Goal: Transaction & Acquisition: Purchase product/service

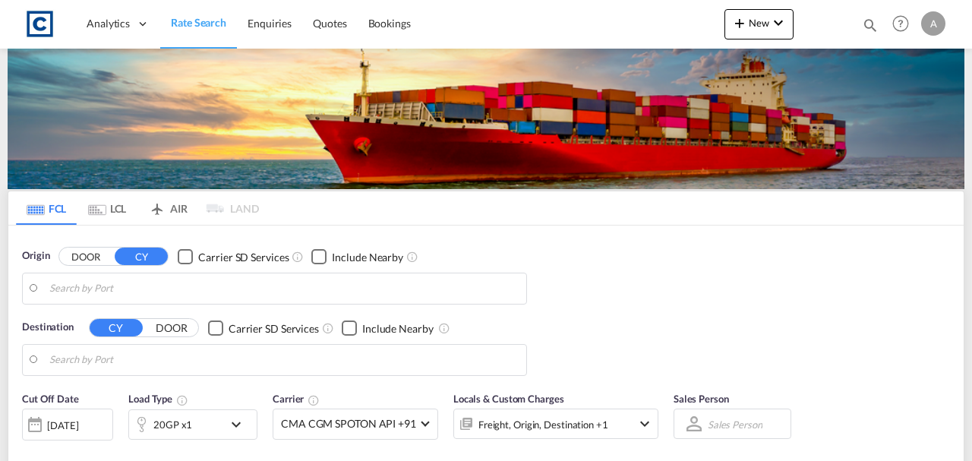
type input "GB-CB23, [GEOGRAPHIC_DATA]"
type input "[GEOGRAPHIC_DATA], [GEOGRAPHIC_DATA]"
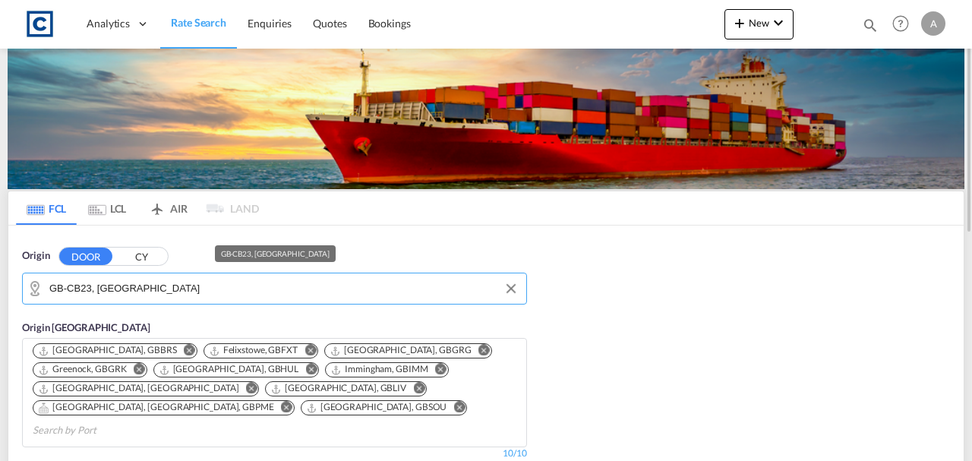
click at [222, 286] on input "GB-CB23, [GEOGRAPHIC_DATA]" at bounding box center [284, 288] width 470 height 23
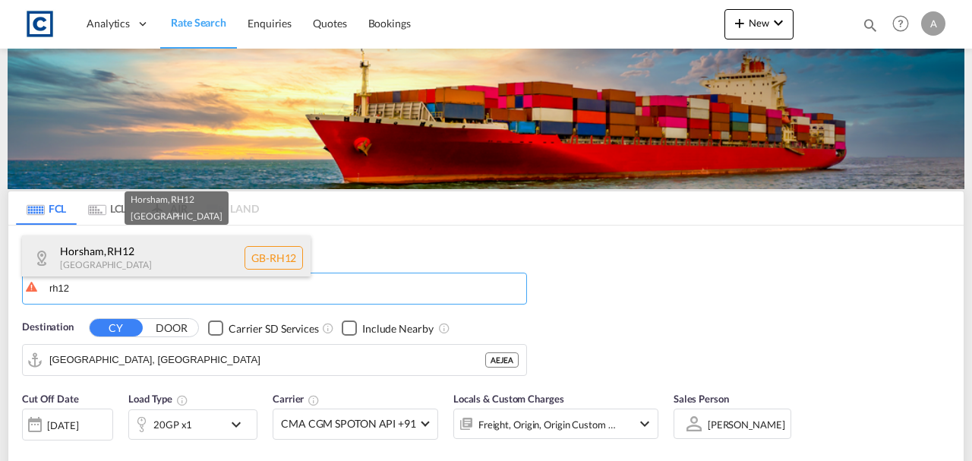
click at [182, 252] on div "Horsham , RH12 [GEOGRAPHIC_DATA] [GEOGRAPHIC_DATA]-RH12" at bounding box center [166, 259] width 289 height 46
type input "GB-RH12, Horsham"
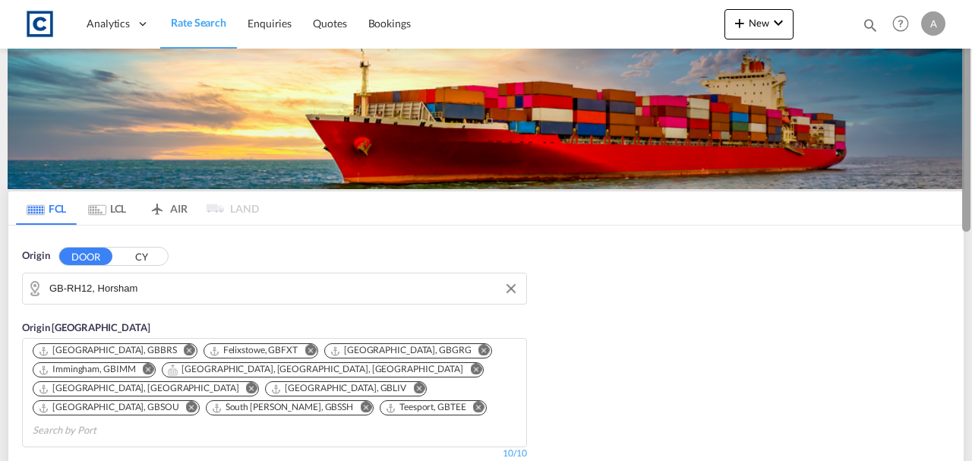
drag, startPoint x: 972, startPoint y: 81, endPoint x: 969, endPoint y: 141, distance: 60.1
click at [969, 141] on div at bounding box center [970, 230] width 3 height 455
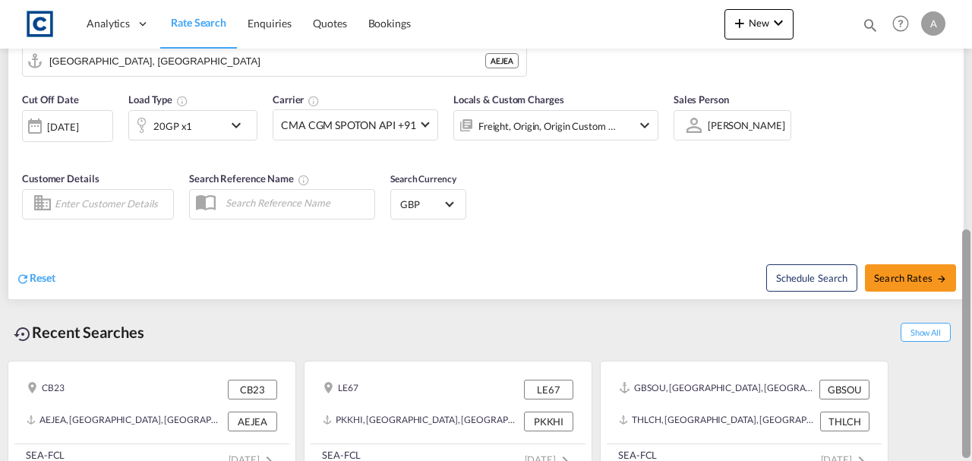
drag, startPoint x: 972, startPoint y: 243, endPoint x: 969, endPoint y: 144, distance: 98.8
click at [969, 144] on div at bounding box center [970, 230] width 3 height 455
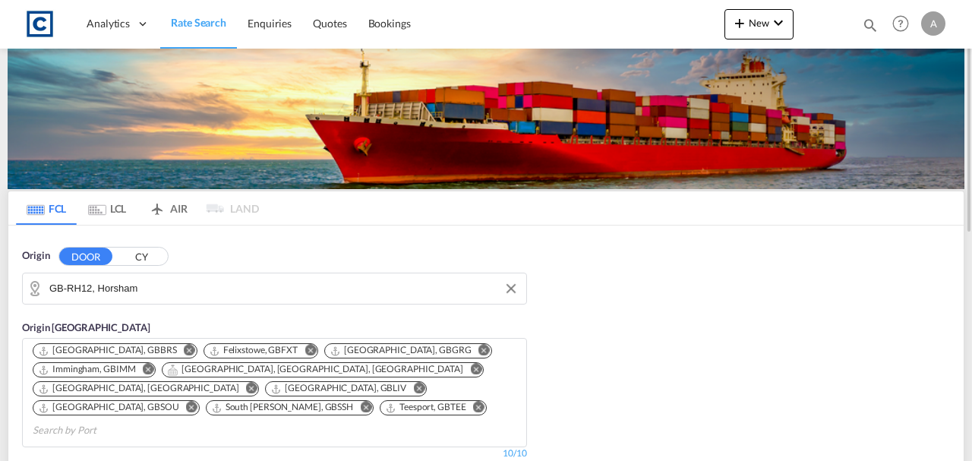
click at [961, 166] on img at bounding box center [486, 119] width 957 height 141
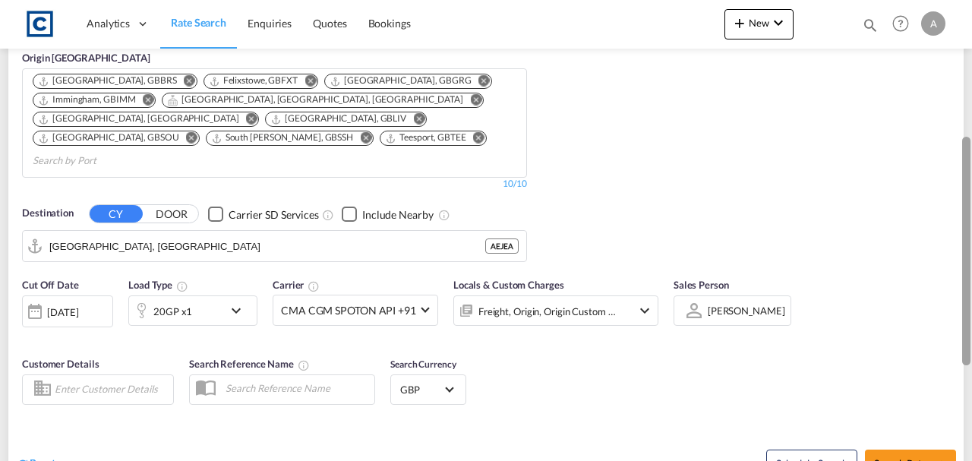
drag, startPoint x: 968, startPoint y: 166, endPoint x: 965, endPoint y: 301, distance: 135.3
click at [965, 301] on div at bounding box center [967, 251] width 8 height 229
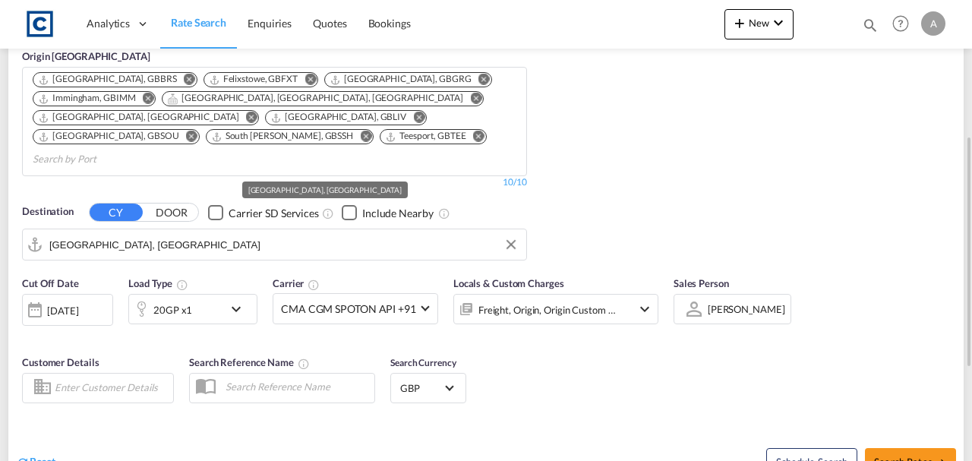
click at [271, 233] on input "[GEOGRAPHIC_DATA], [GEOGRAPHIC_DATA]" at bounding box center [284, 244] width 470 height 23
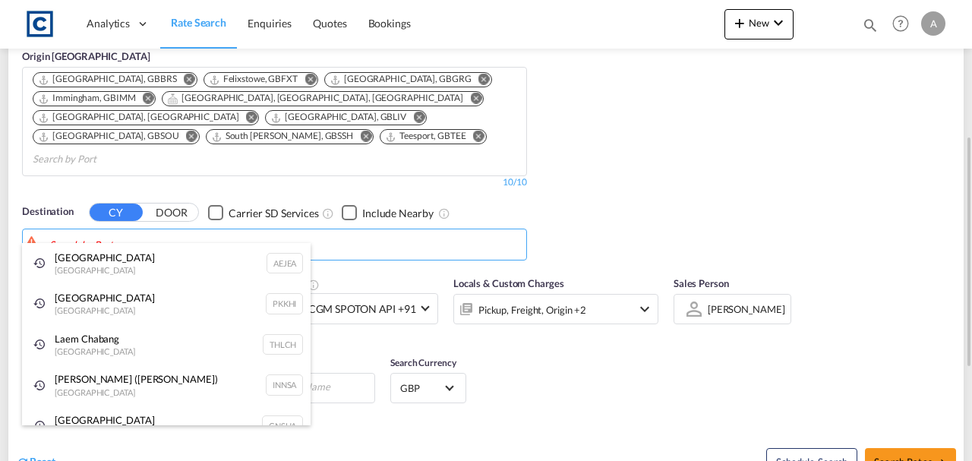
type input "o"
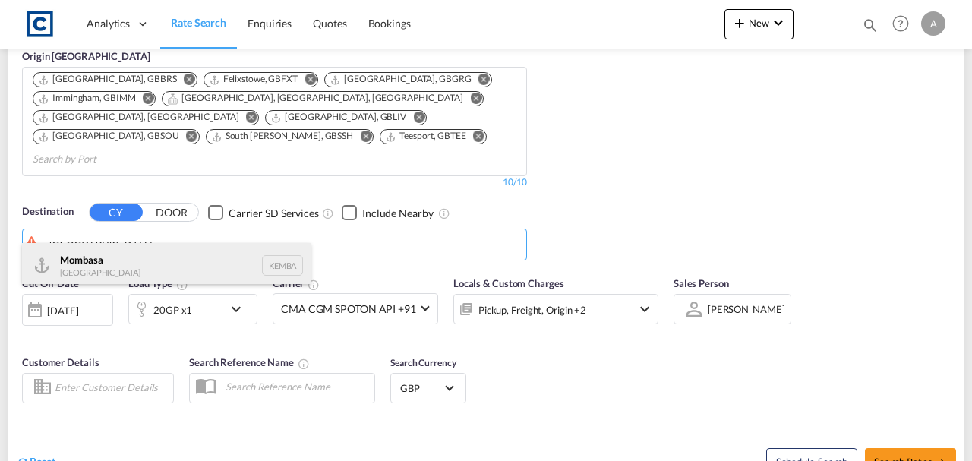
click at [179, 255] on div "Mombasa [GEOGRAPHIC_DATA] [GEOGRAPHIC_DATA]" at bounding box center [166, 266] width 289 height 46
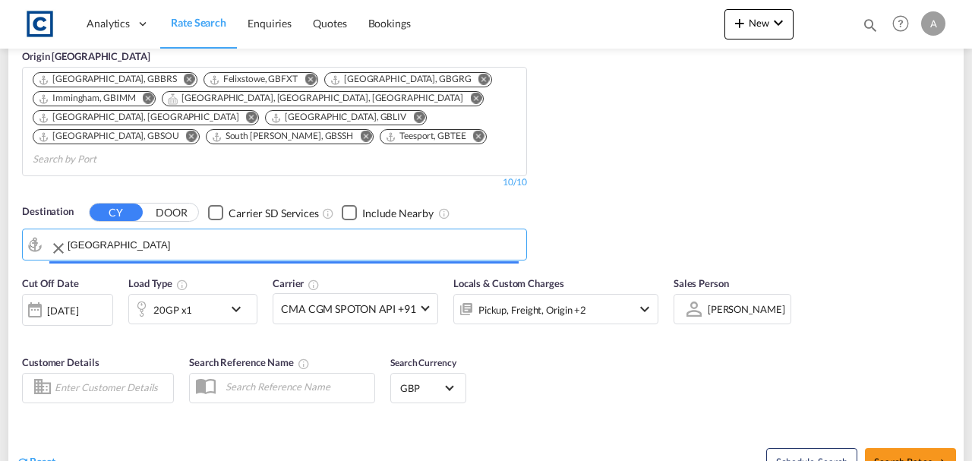
type input "Mombasa, KEMBA"
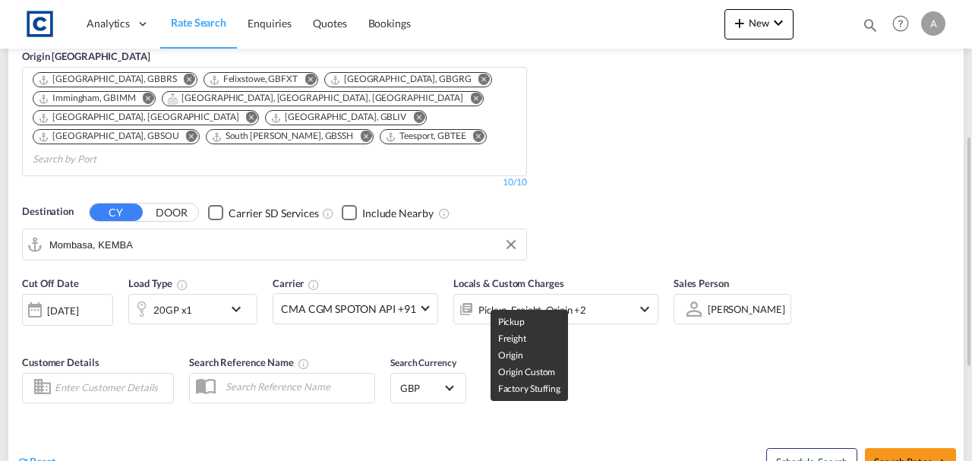
click at [504, 299] on div "Pickup, Freight, Origin +2" at bounding box center [533, 309] width 108 height 21
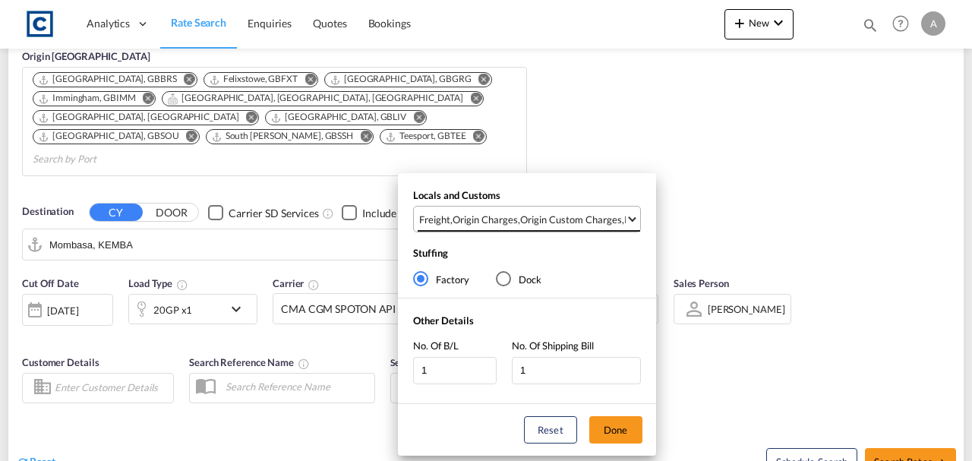
click at [517, 217] on div "Origin Charges" at bounding box center [485, 220] width 65 height 14
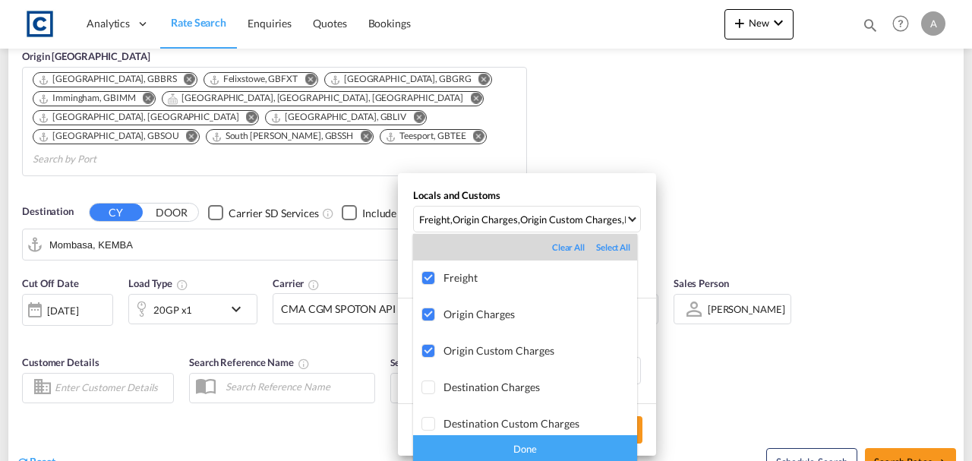
click at [567, 446] on div "Done" at bounding box center [525, 448] width 224 height 27
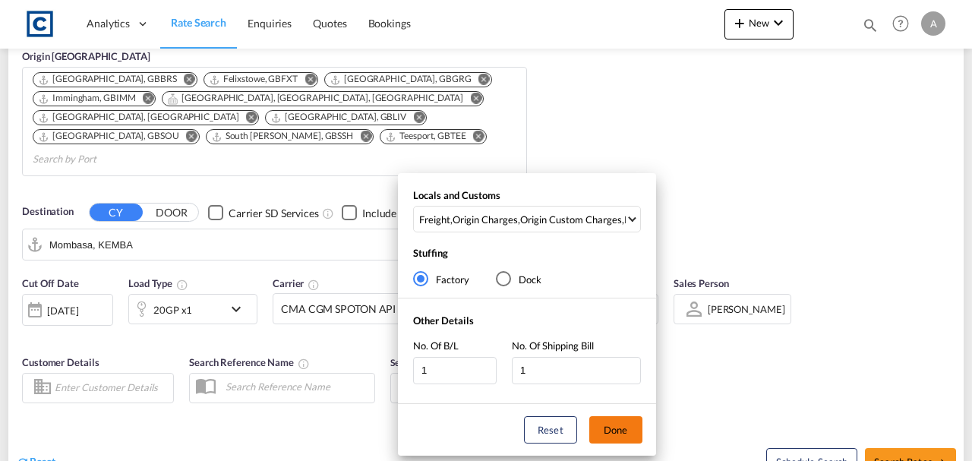
click at [617, 425] on button "Done" at bounding box center [616, 429] width 53 height 27
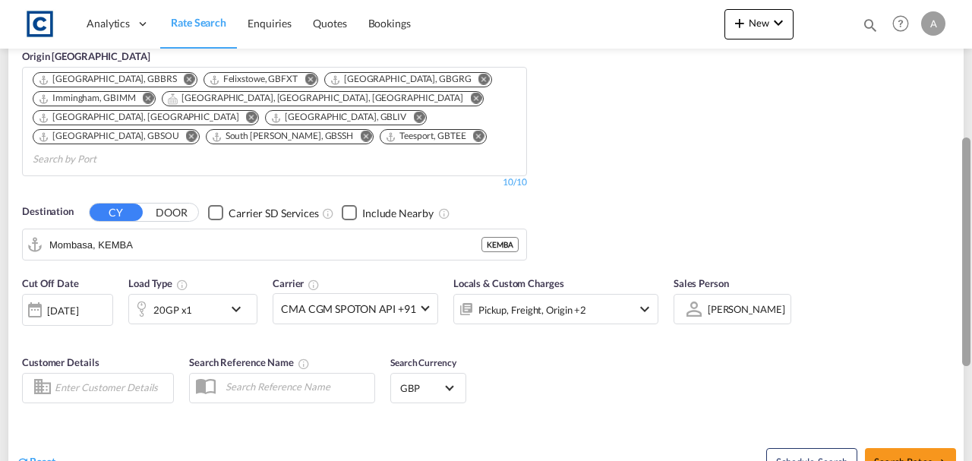
drag, startPoint x: 972, startPoint y: 315, endPoint x: 963, endPoint y: 246, distance: 69.0
click at [969, 246] on div at bounding box center [970, 230] width 3 height 455
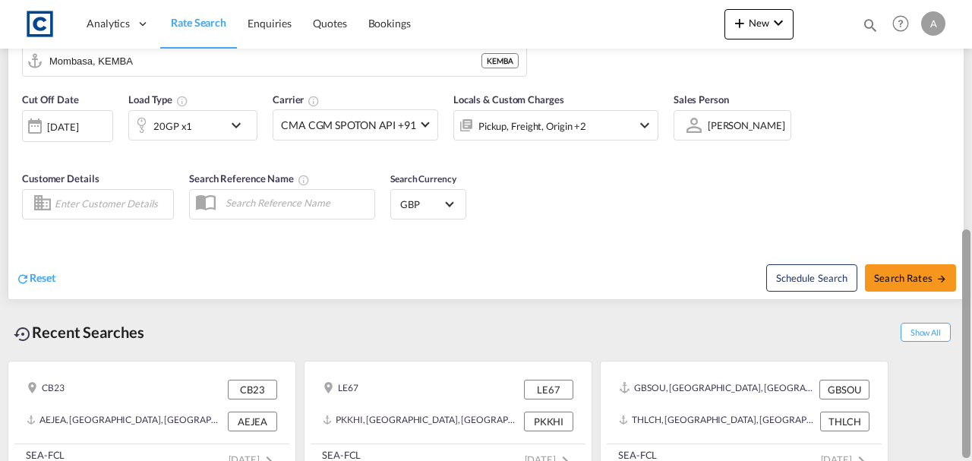
drag, startPoint x: 972, startPoint y: 245, endPoint x: 972, endPoint y: 100, distance: 145.1
click at [972, 100] on div at bounding box center [970, 230] width 3 height 455
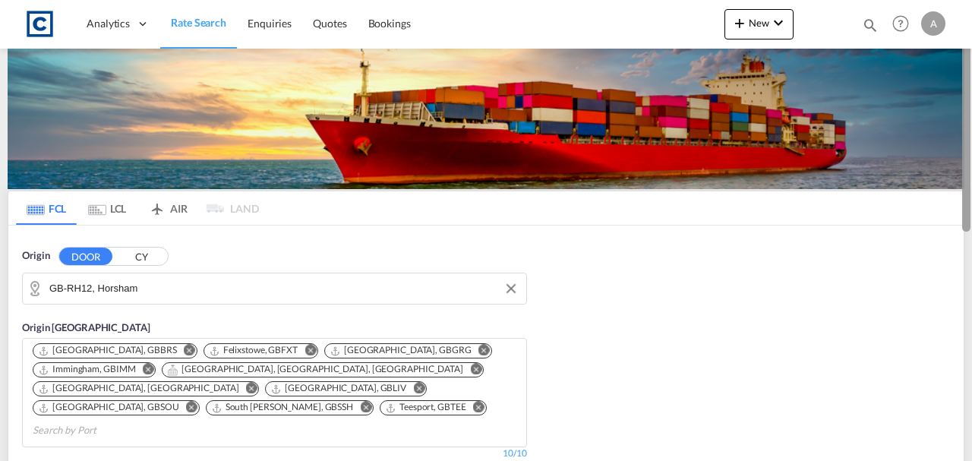
drag, startPoint x: 972, startPoint y: 100, endPoint x: 972, endPoint y: 129, distance: 29.6
click at [972, 129] on div at bounding box center [970, 230] width 3 height 455
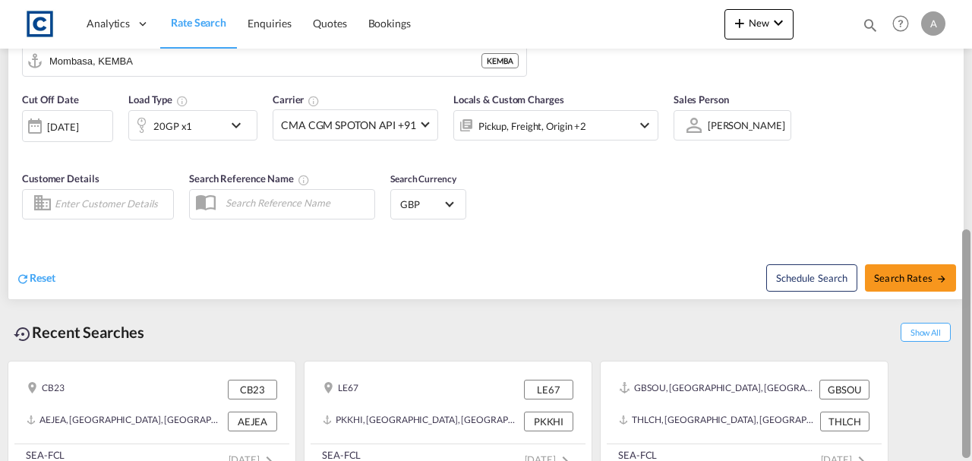
drag, startPoint x: 972, startPoint y: 268, endPoint x: 972, endPoint y: 161, distance: 107.1
click at [972, 161] on div at bounding box center [970, 230] width 3 height 455
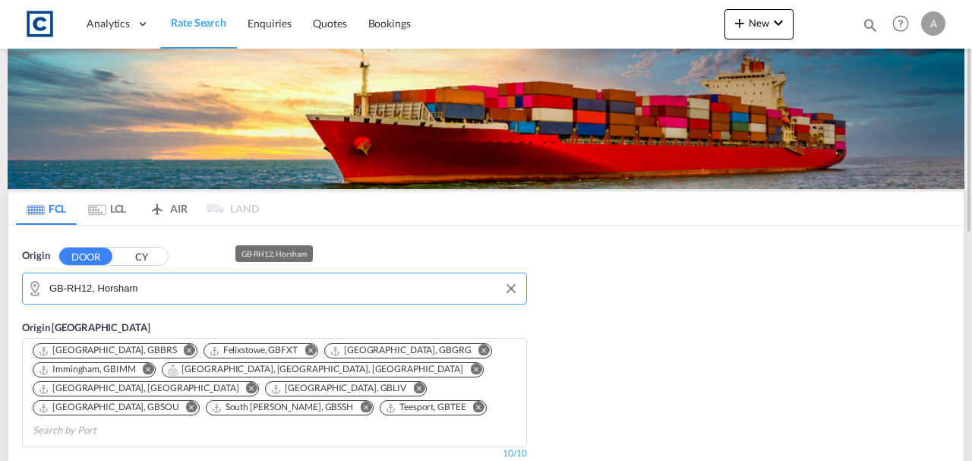
click at [198, 279] on input "GB-RH12, Horsham" at bounding box center [284, 288] width 470 height 23
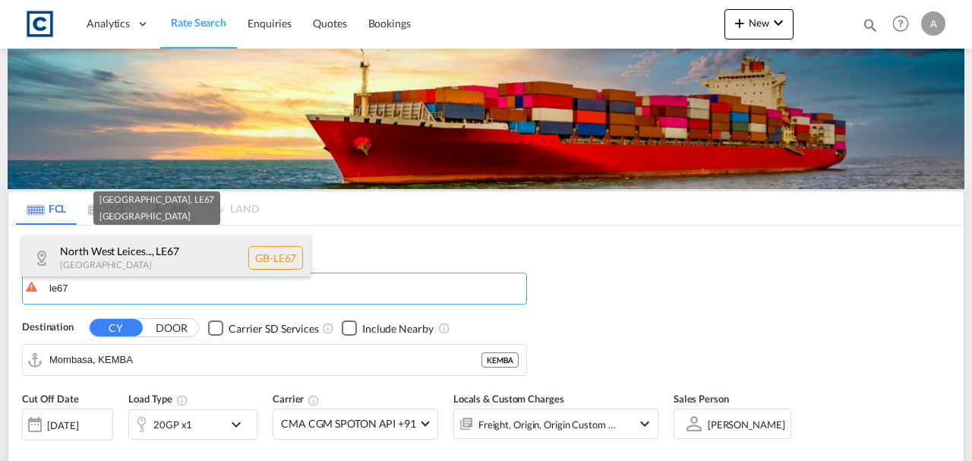
click at [134, 237] on div "North West Leices... , LE67 [GEOGRAPHIC_DATA] [GEOGRAPHIC_DATA]-LE67" at bounding box center [166, 259] width 289 height 46
type input "GB-LE67, [GEOGRAPHIC_DATA]"
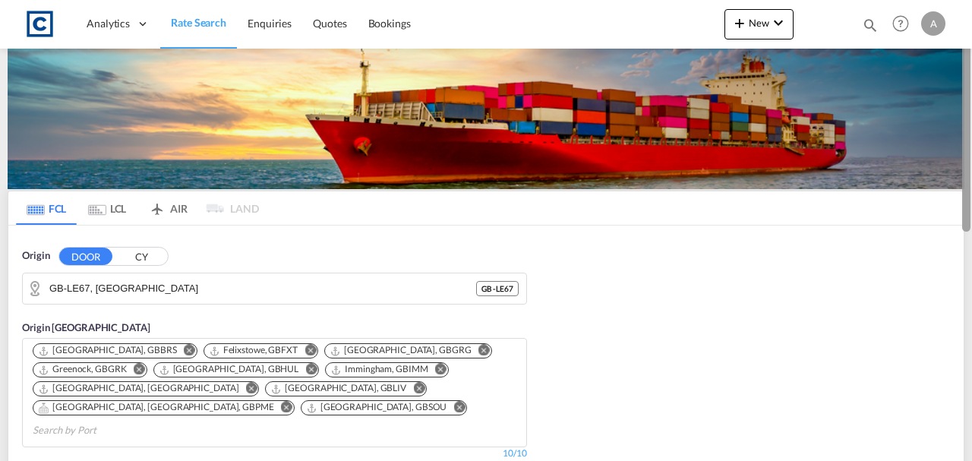
drag, startPoint x: 972, startPoint y: 126, endPoint x: 970, endPoint y: 172, distance: 45.6
click at [970, 172] on div at bounding box center [970, 230] width 3 height 455
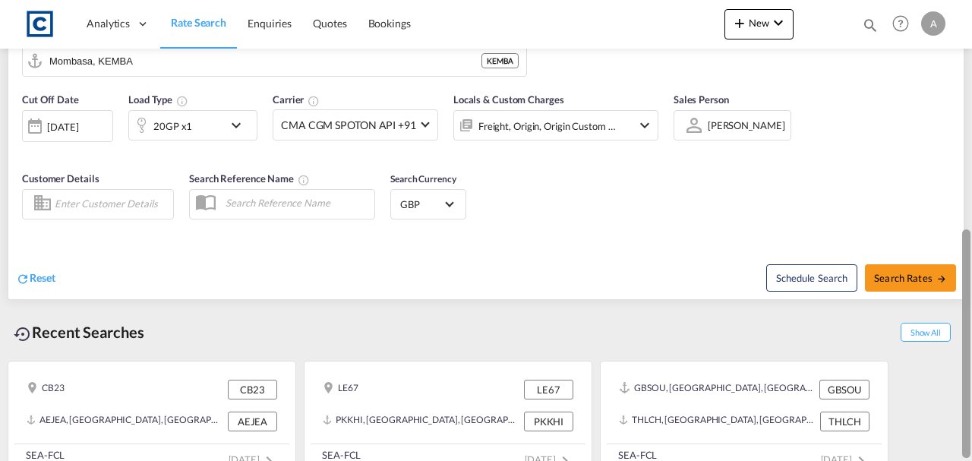
drag, startPoint x: 971, startPoint y: 245, endPoint x: 972, endPoint y: 205, distance: 39.5
click at [972, 205] on div at bounding box center [970, 230] width 3 height 455
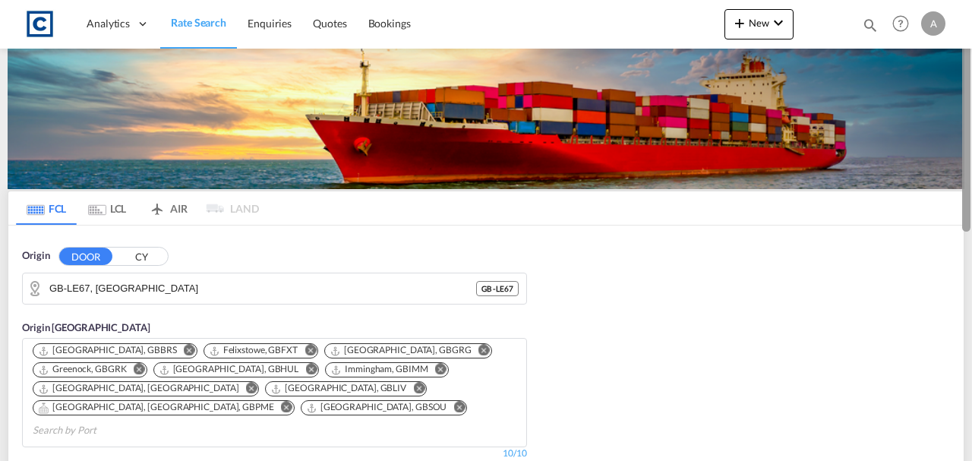
drag, startPoint x: 972, startPoint y: 205, endPoint x: 972, endPoint y: 219, distance: 13.7
click at [972, 219] on div at bounding box center [970, 230] width 3 height 455
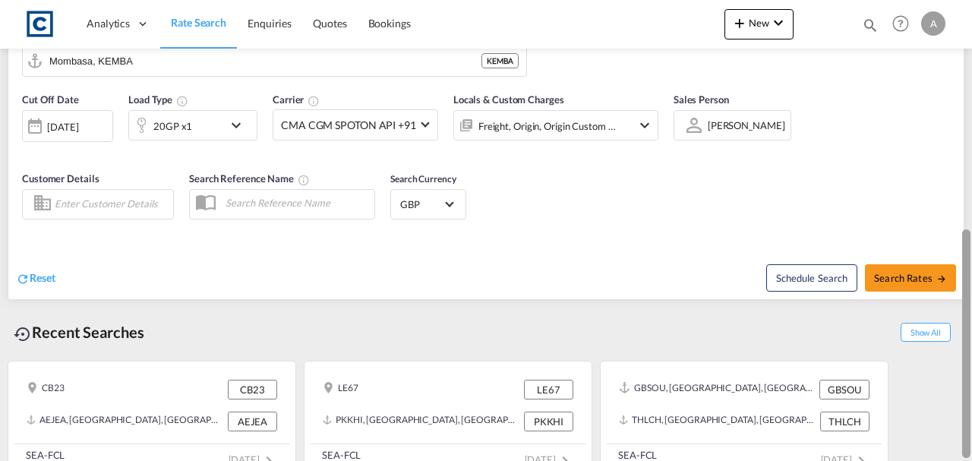
click at [969, 208] on div at bounding box center [970, 230] width 3 height 455
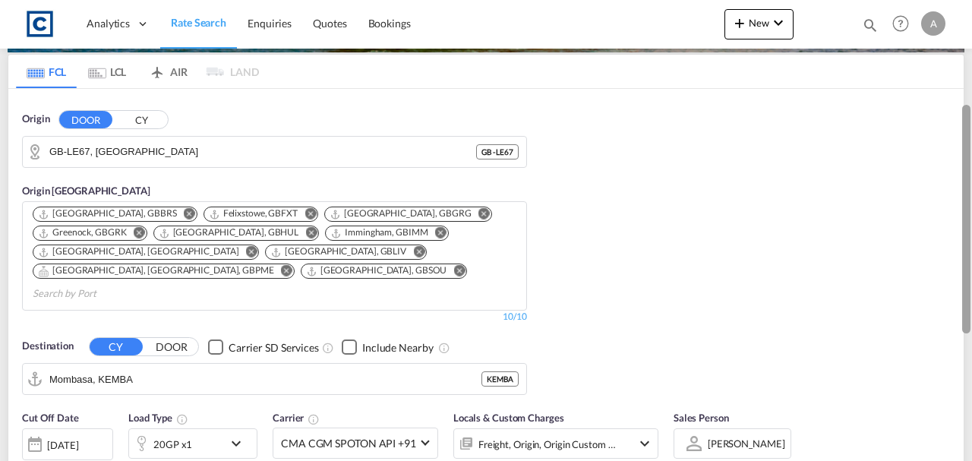
scroll to position [160, 0]
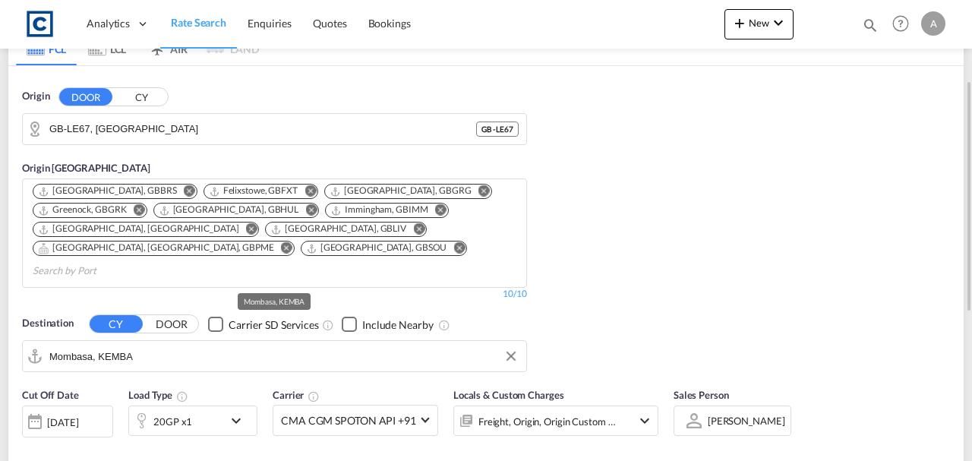
click at [267, 345] on input "Mombasa, KEMBA" at bounding box center [284, 356] width 470 height 23
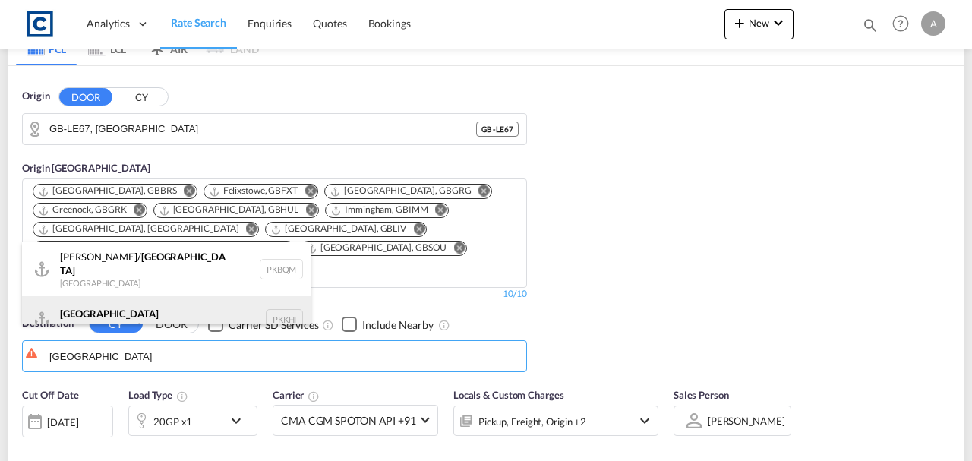
click at [156, 299] on div "Karachi [GEOGRAPHIC_DATA] PKKHI" at bounding box center [166, 319] width 289 height 46
type input "[GEOGRAPHIC_DATA], PKKHI"
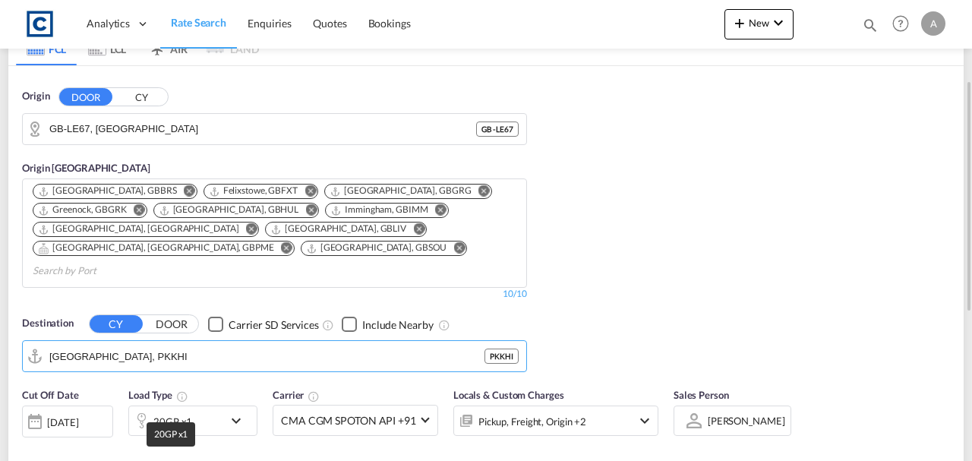
click at [164, 411] on div "20GP x1" at bounding box center [172, 421] width 39 height 21
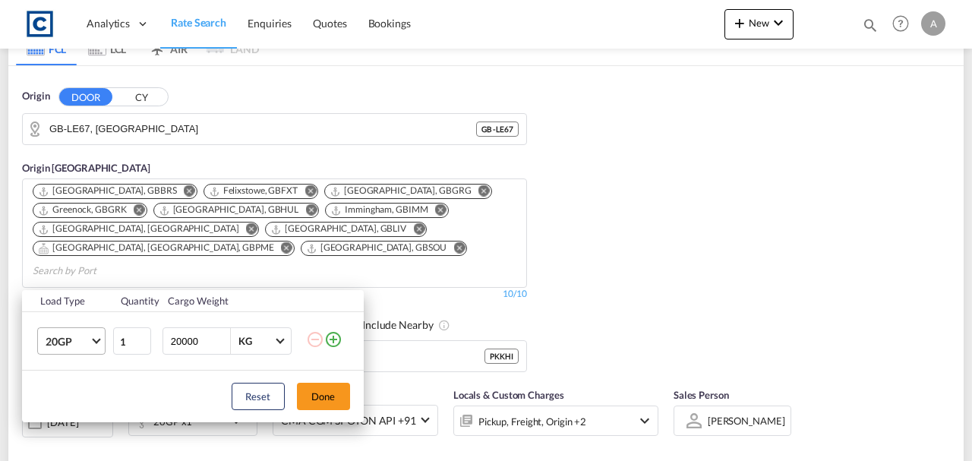
click at [83, 342] on span "20GP" at bounding box center [68, 341] width 44 height 15
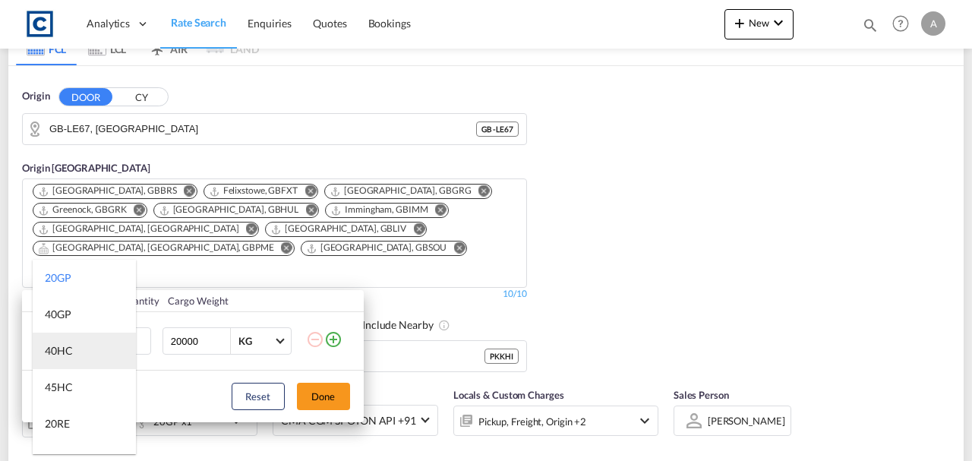
click at [62, 346] on div "40HC" at bounding box center [59, 350] width 28 height 15
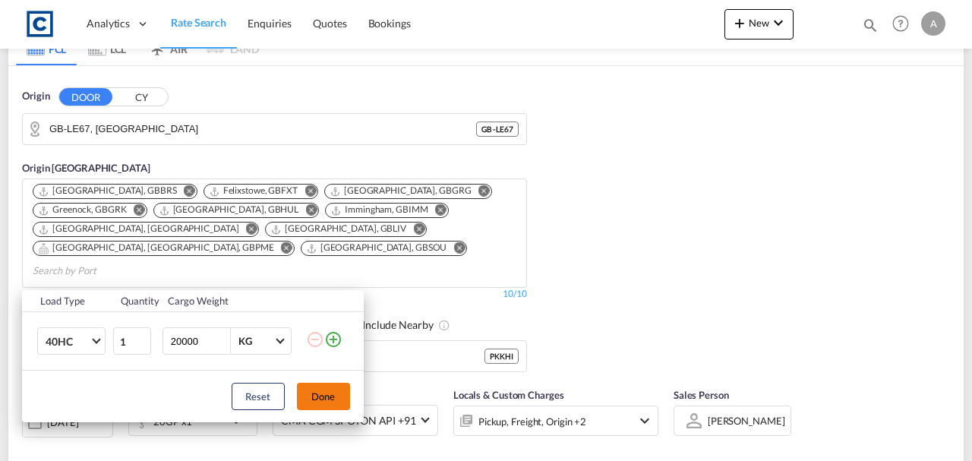
click at [316, 392] on button "Done" at bounding box center [323, 396] width 53 height 27
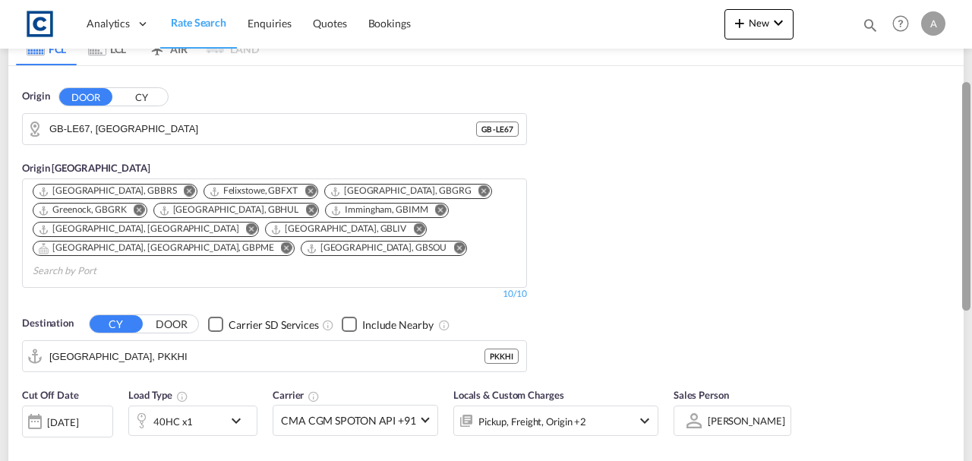
click at [970, 231] on div at bounding box center [967, 196] width 8 height 229
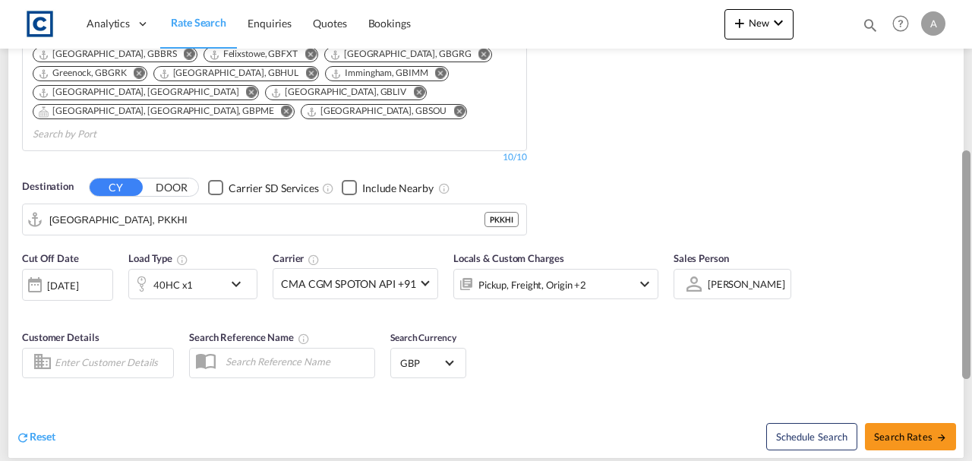
scroll to position [319, 0]
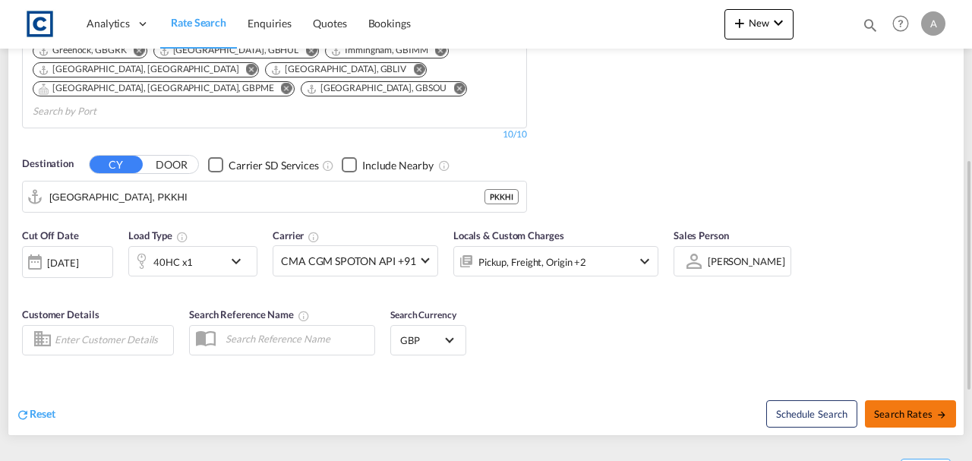
click at [904, 408] on span "Search Rates" at bounding box center [910, 414] width 73 height 12
type input "LE67 to PKKHI / [DATE]"
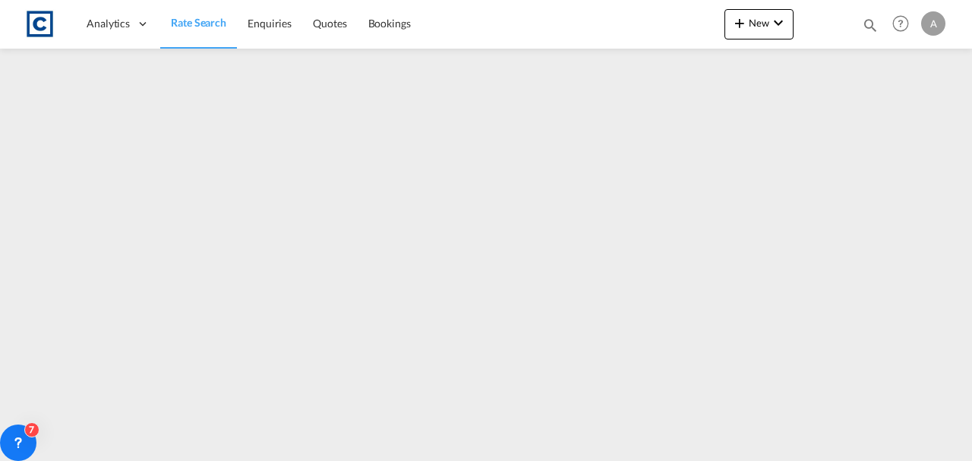
click at [181, 24] on span "Rate Search" at bounding box center [198, 22] width 55 height 13
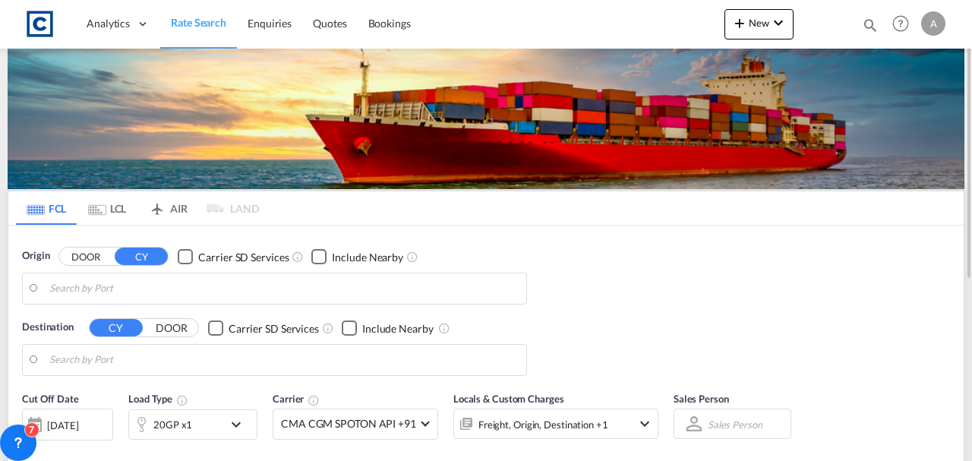
type input "GB-LE67, [GEOGRAPHIC_DATA]"
type input "[GEOGRAPHIC_DATA], PKKHI"
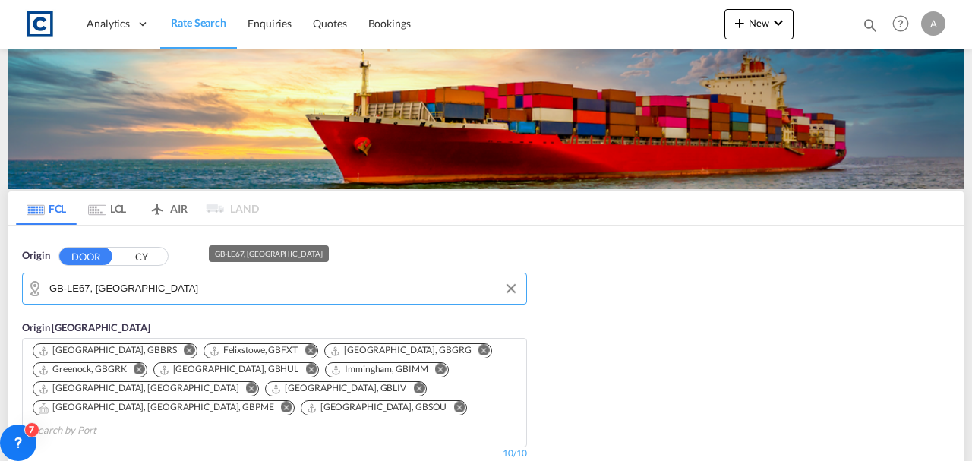
click at [166, 296] on input "GB-LE67, [GEOGRAPHIC_DATA]" at bounding box center [284, 288] width 470 height 23
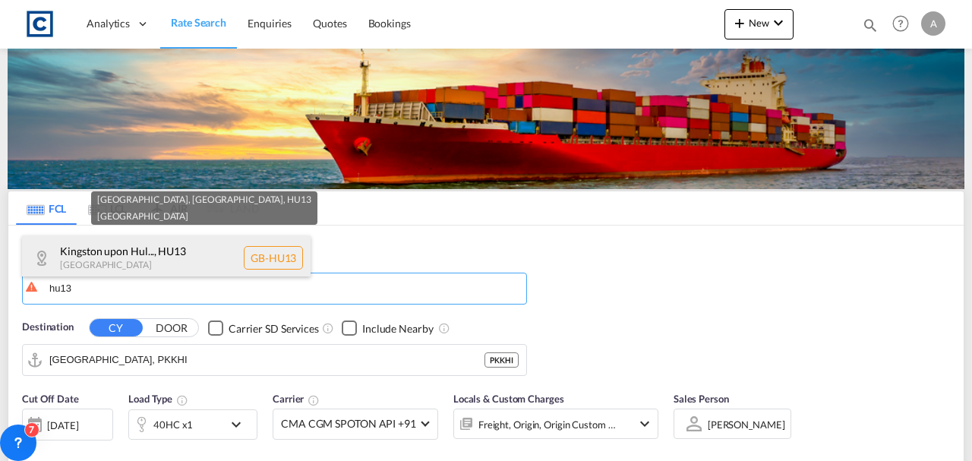
click at [149, 261] on div "Kingston upon Hul... , HU13 [GEOGRAPHIC_DATA] [GEOGRAPHIC_DATA]-HU13" at bounding box center [166, 259] width 289 height 46
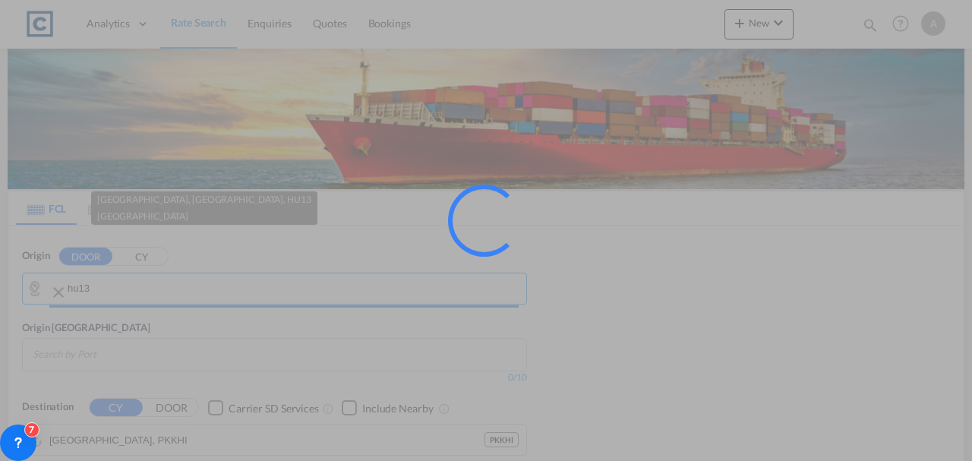
type input "GB-HU13, [GEOGRAPHIC_DATA], City of"
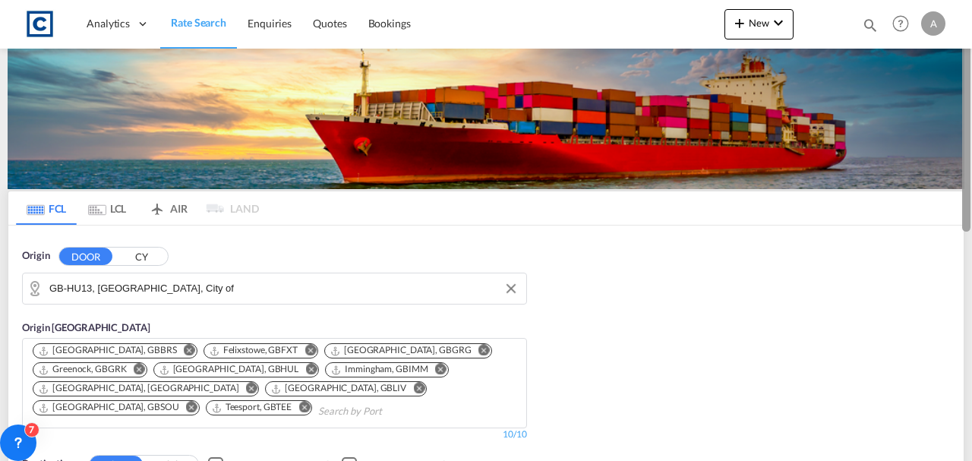
drag, startPoint x: 971, startPoint y: 100, endPoint x: 966, endPoint y: 165, distance: 65.5
click at [969, 165] on div at bounding box center [970, 230] width 3 height 455
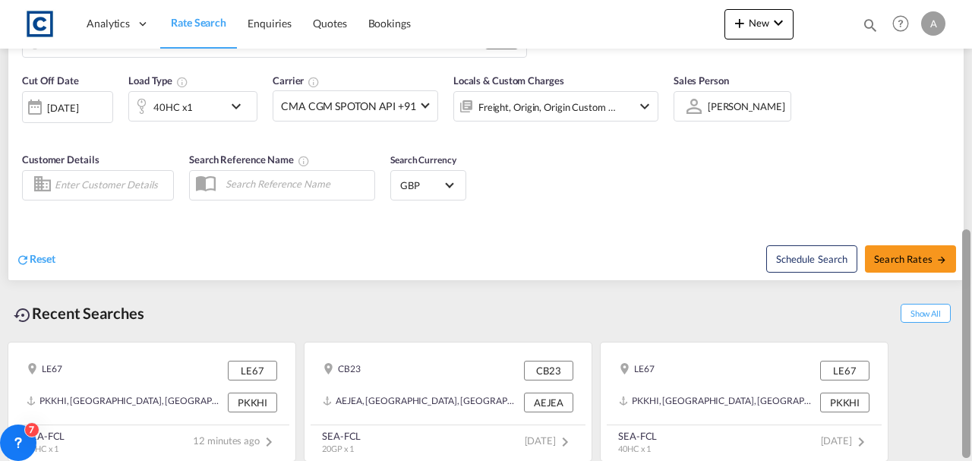
click at [972, 138] on div at bounding box center [970, 230] width 3 height 455
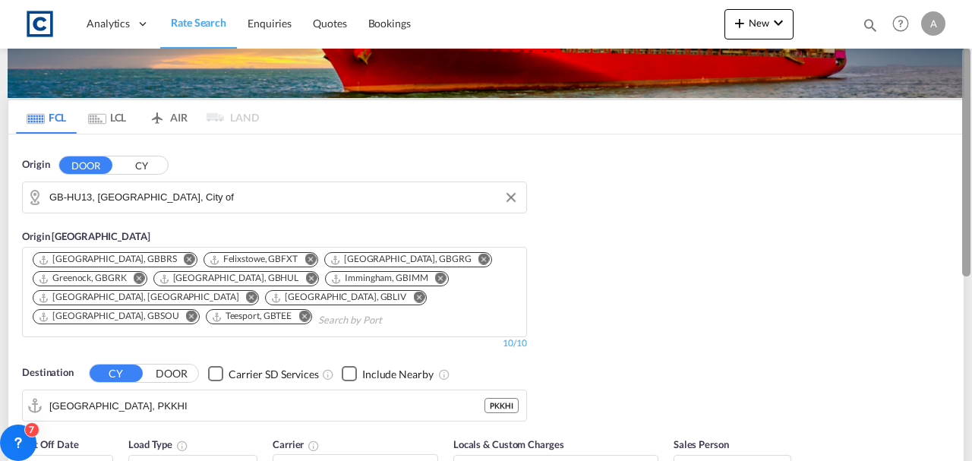
scroll to position [114, 0]
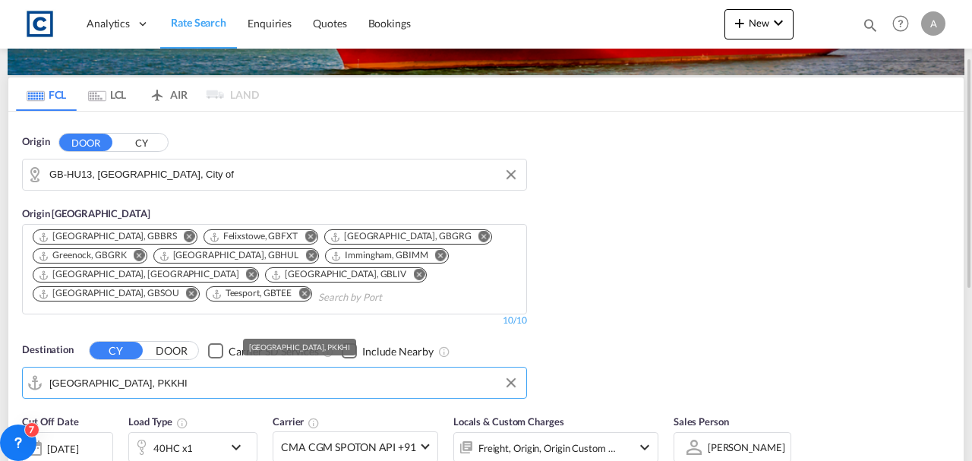
click at [242, 373] on input "[GEOGRAPHIC_DATA], PKKHI" at bounding box center [284, 383] width 470 height 23
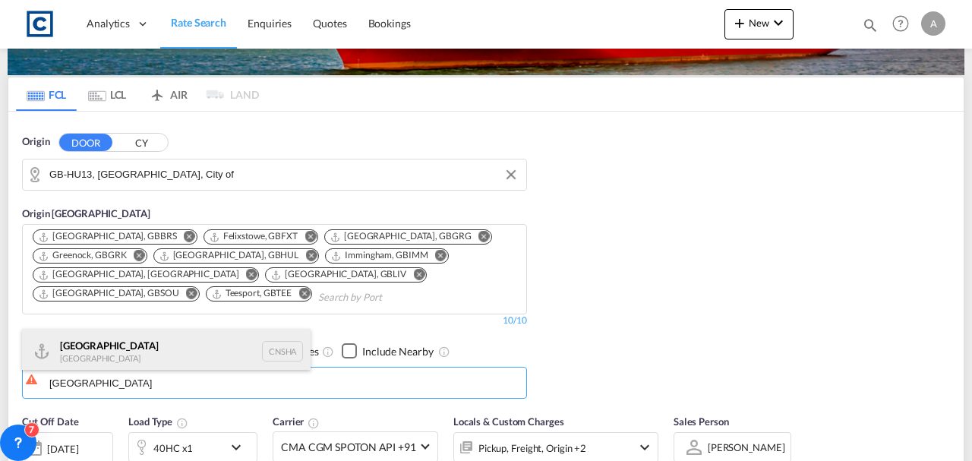
click at [157, 337] on div "Shanghai [GEOGRAPHIC_DATA] [GEOGRAPHIC_DATA]" at bounding box center [166, 352] width 289 height 46
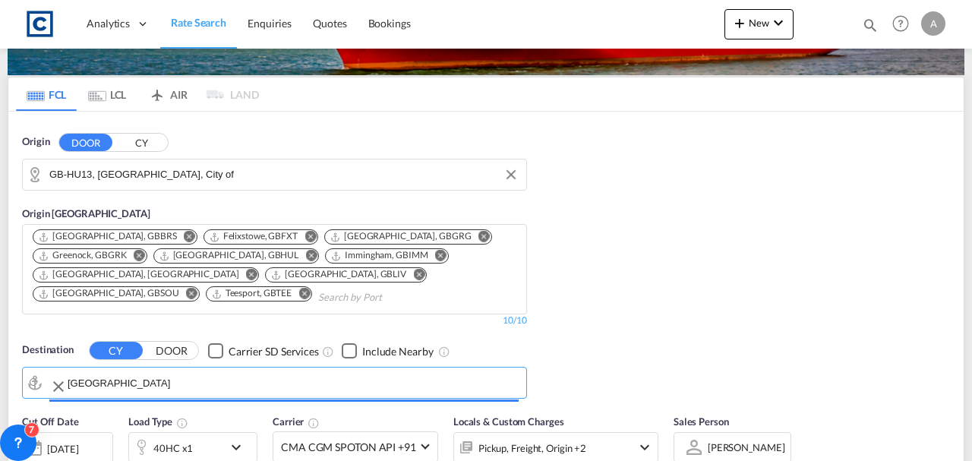
type input "[GEOGRAPHIC_DATA], [GEOGRAPHIC_DATA]"
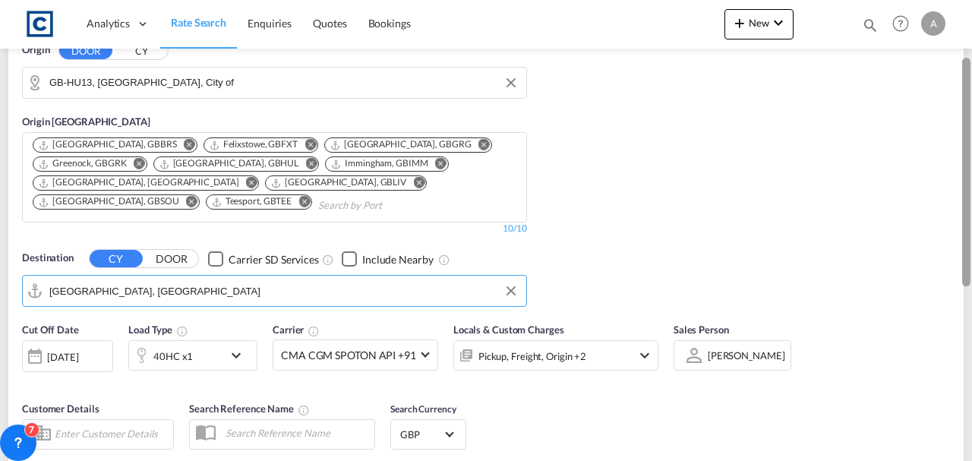
drag, startPoint x: 970, startPoint y: 138, endPoint x: 972, endPoint y: 187, distance: 48.6
click at [972, 187] on div at bounding box center [970, 198] width 3 height 455
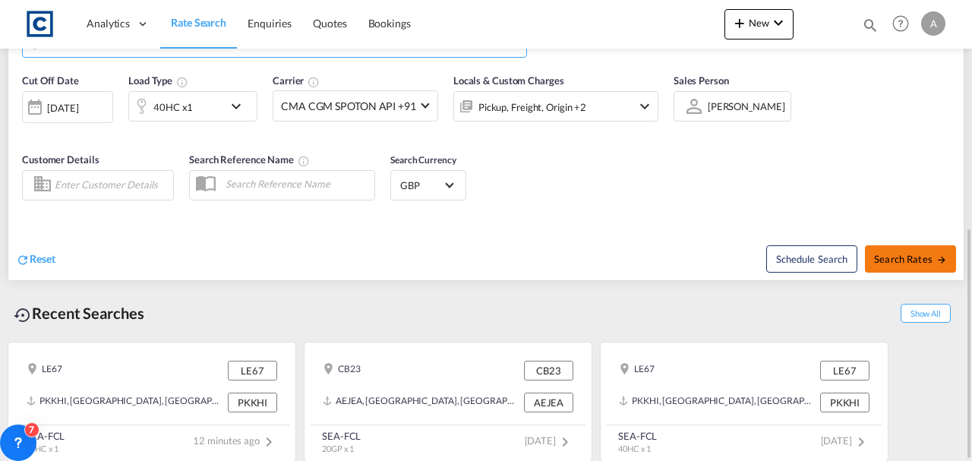
click at [930, 261] on span "Search Rates" at bounding box center [910, 259] width 73 height 12
type input "HU13 to CNSHA / [DATE]"
